Goal: Information Seeking & Learning: Check status

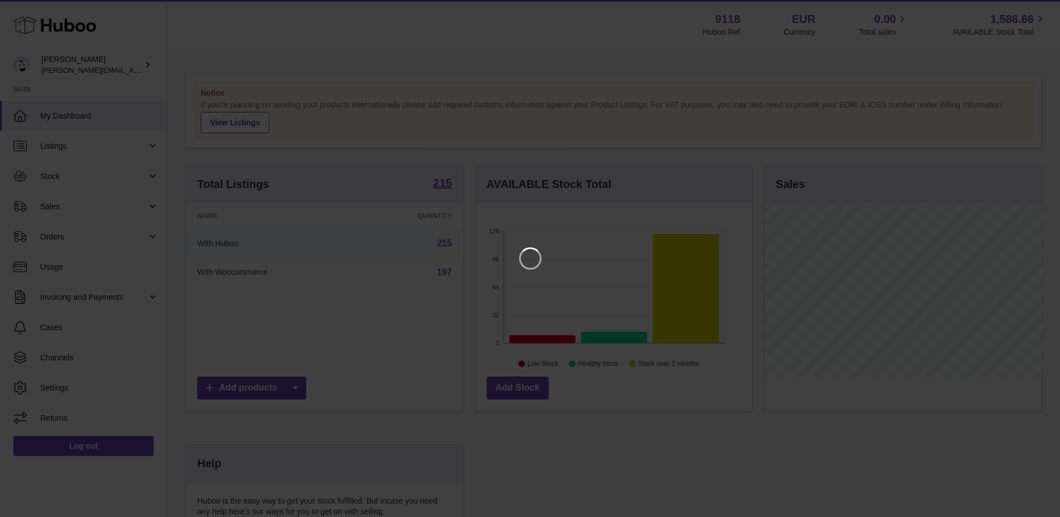
scroll to position [174, 280]
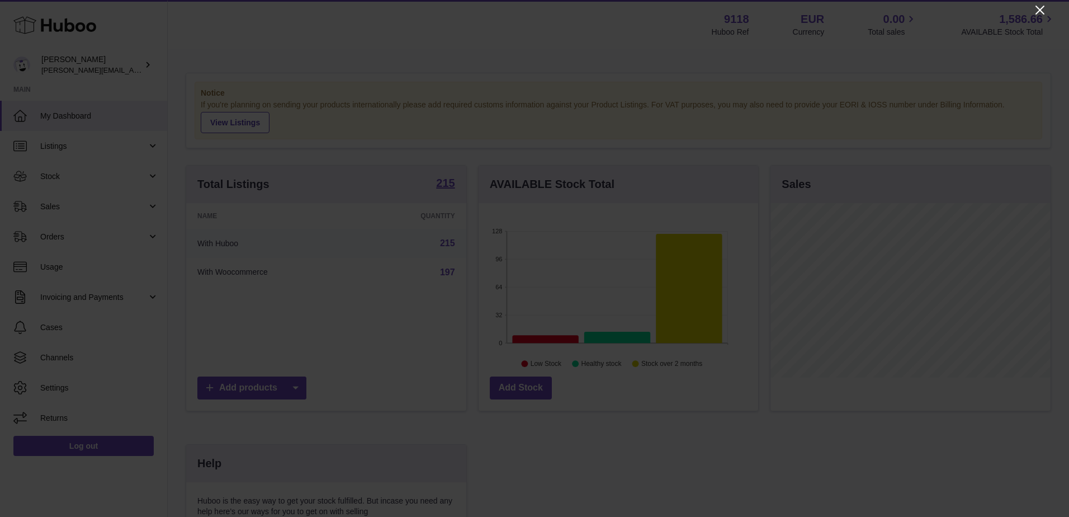
click at [1041, 13] on icon "Close" at bounding box center [1039, 9] width 13 height 13
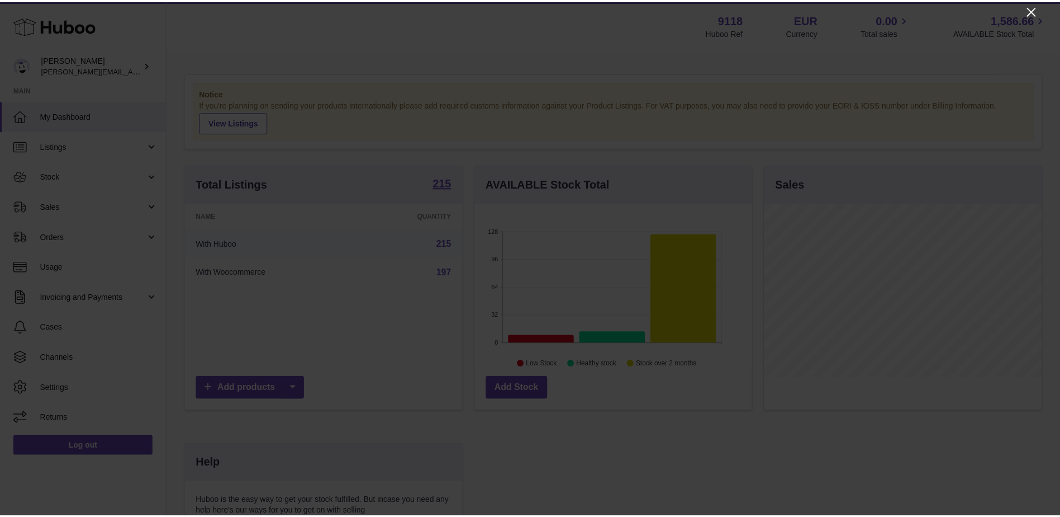
scroll to position [558844, 558742]
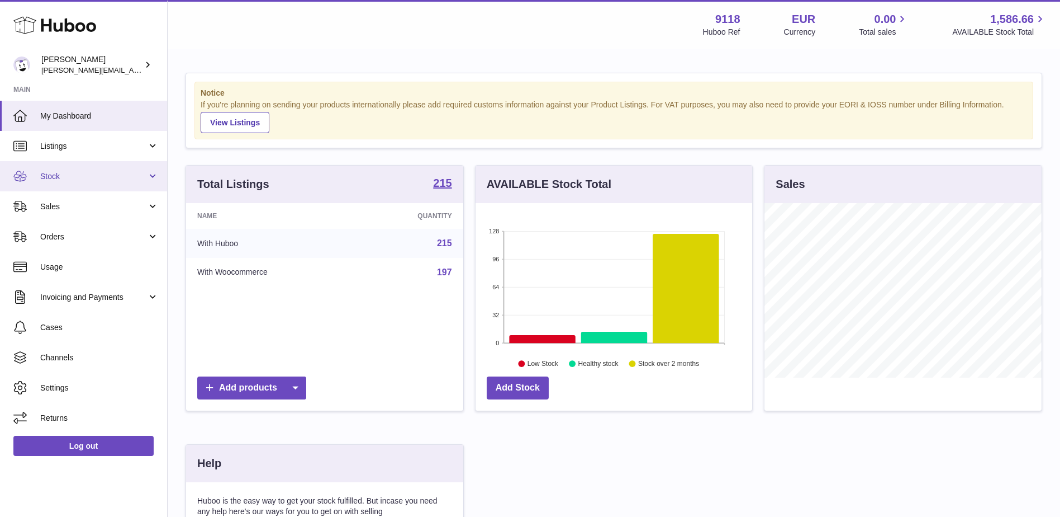
click at [68, 183] on link "Stock" at bounding box center [83, 176] width 167 height 30
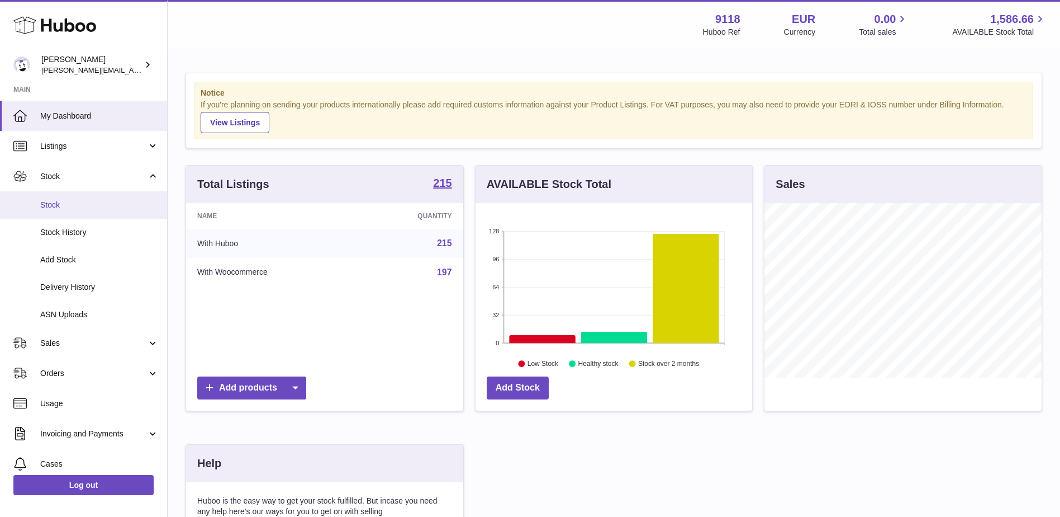
click at [49, 203] on span "Stock" at bounding box center [99, 205] width 119 height 11
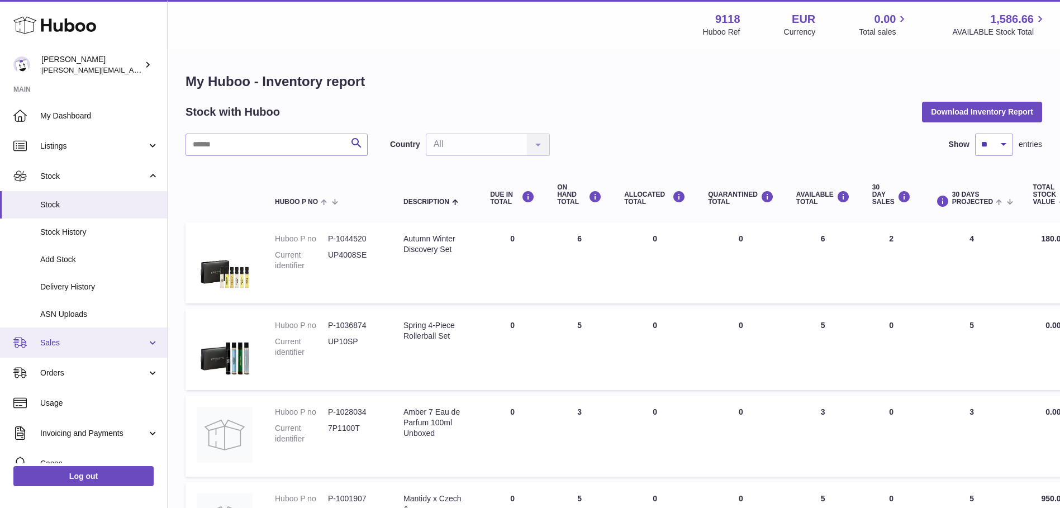
click at [67, 350] on link "Sales" at bounding box center [83, 343] width 167 height 30
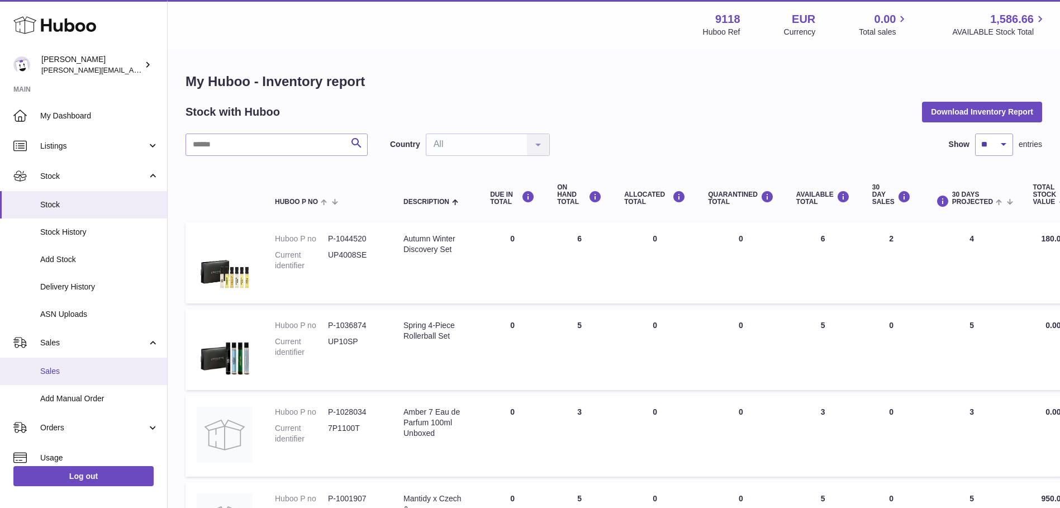
click at [58, 375] on span "Sales" at bounding box center [99, 371] width 119 height 11
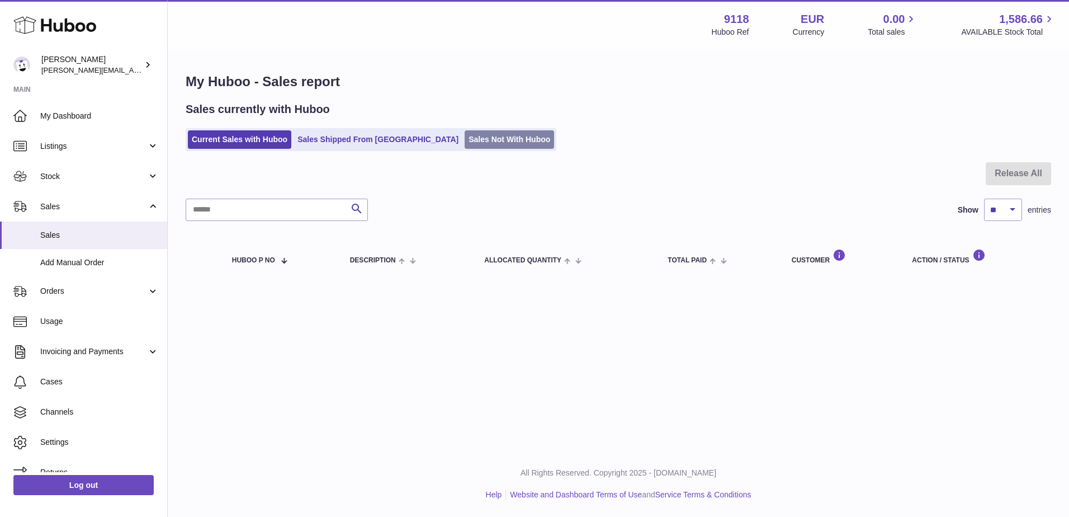
click at [465, 140] on link "Sales Not With Huboo" at bounding box center [509, 139] width 89 height 18
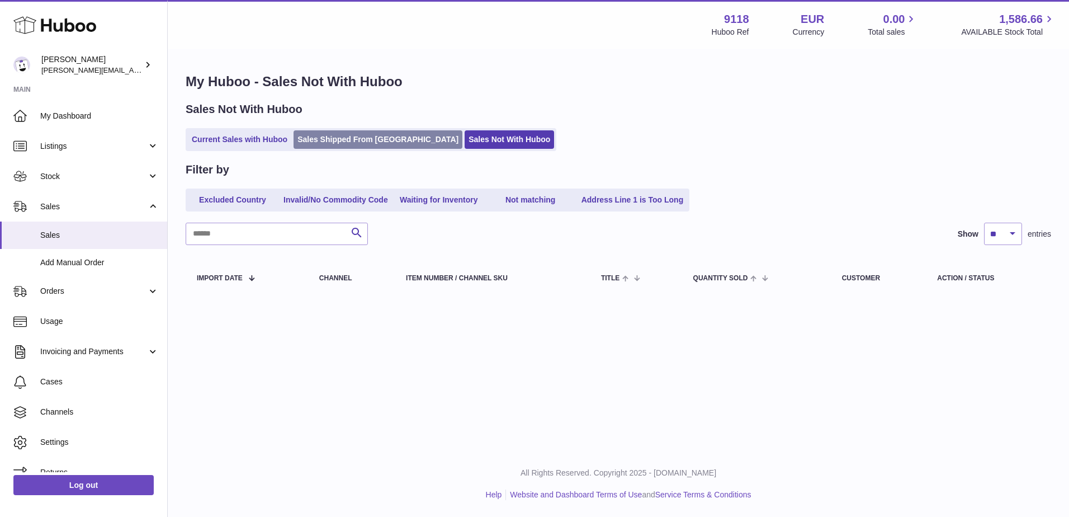
click at [311, 140] on link "Sales Shipped From [GEOGRAPHIC_DATA]" at bounding box center [377, 139] width 169 height 18
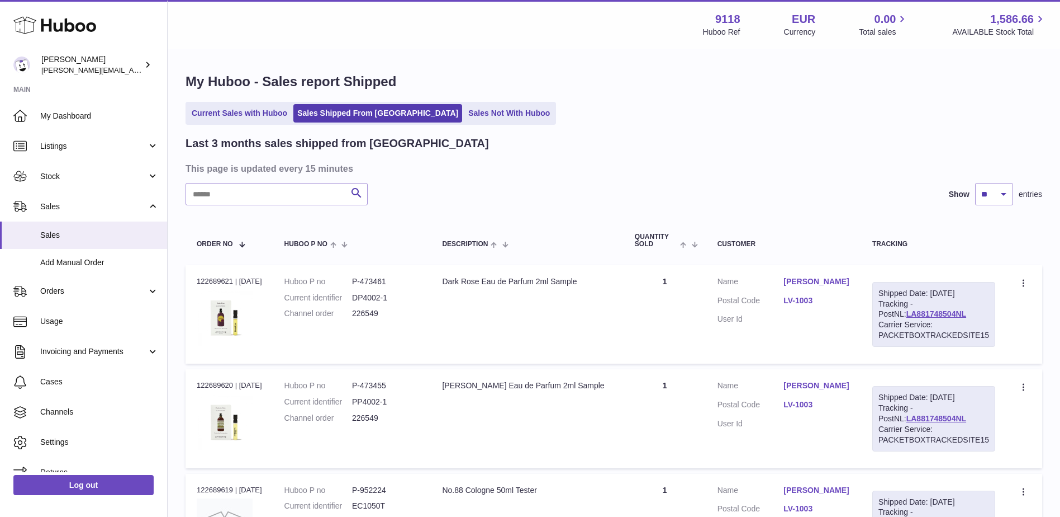
click at [472, 124] on ul "Current Sales with Huboo Sales Shipped From [GEOGRAPHIC_DATA] Sales Not With Hu…" at bounding box center [371, 113] width 371 height 23
click at [465, 111] on link "Sales Not With Huboo" at bounding box center [509, 113] width 89 height 18
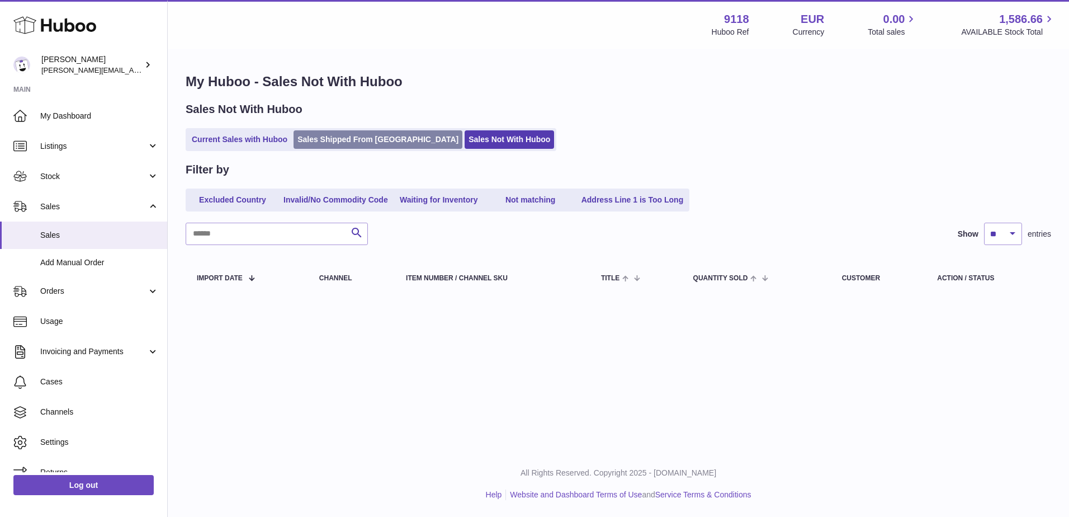
click at [368, 139] on link "Sales Shipped From [GEOGRAPHIC_DATA]" at bounding box center [377, 139] width 169 height 18
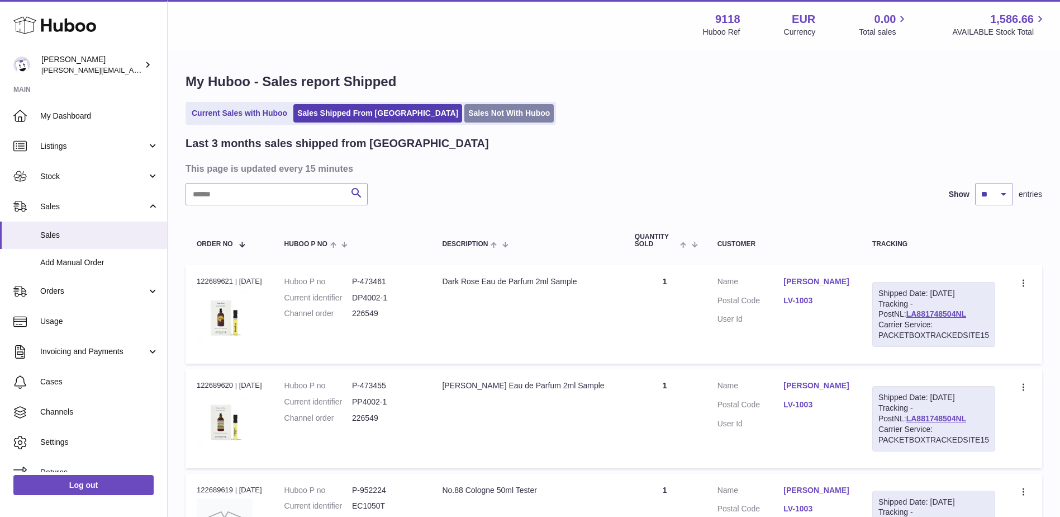
click at [465, 110] on link "Sales Not With Huboo" at bounding box center [509, 113] width 89 height 18
